Goal: Transaction & Acquisition: Subscribe to service/newsletter

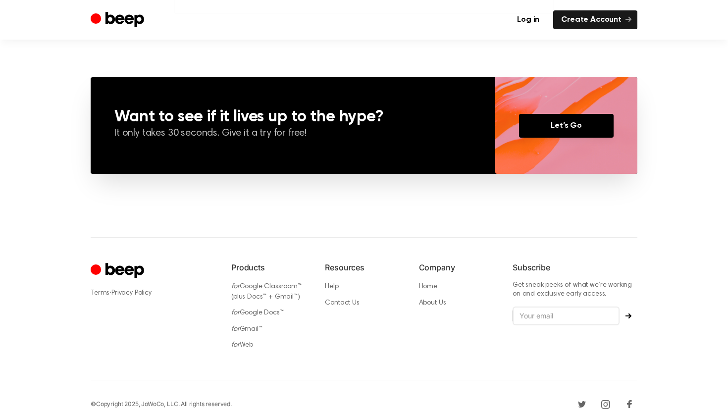
scroll to position [710, 0]
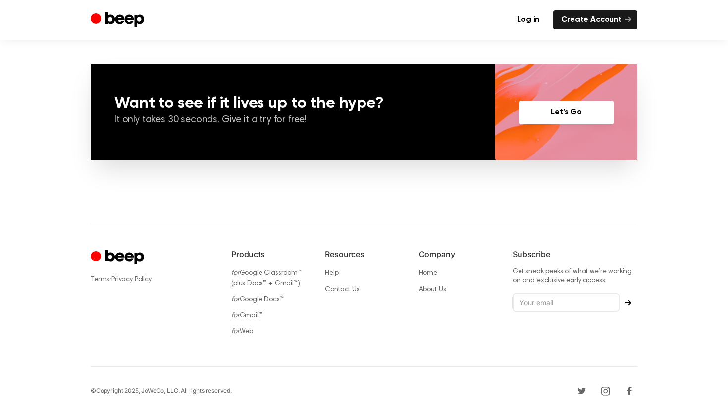
click at [559, 103] on link "Let’s Go" at bounding box center [566, 113] width 95 height 24
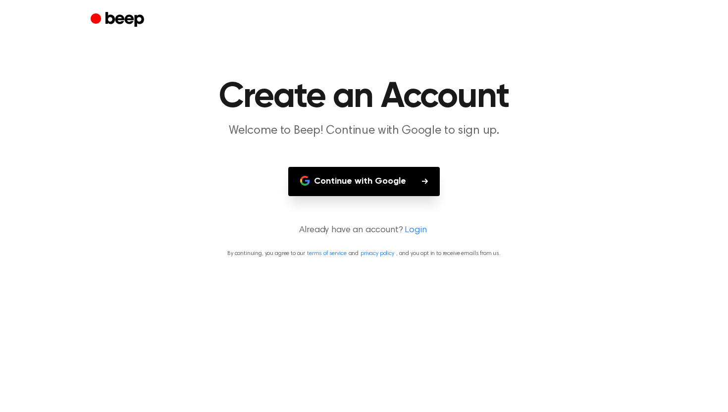
click at [418, 183] on button "Continue with Google" at bounding box center [364, 181] width 152 height 29
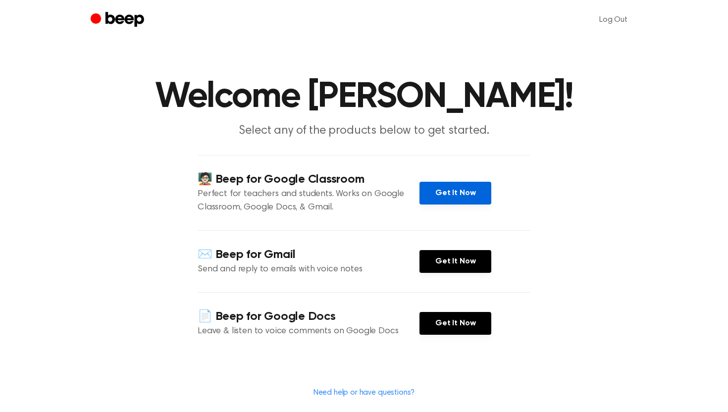
click at [476, 190] on link "Get It Now" at bounding box center [456, 193] width 72 height 23
click at [477, 190] on link "Get It Now" at bounding box center [456, 193] width 72 height 23
